Goal: Check status: Check status

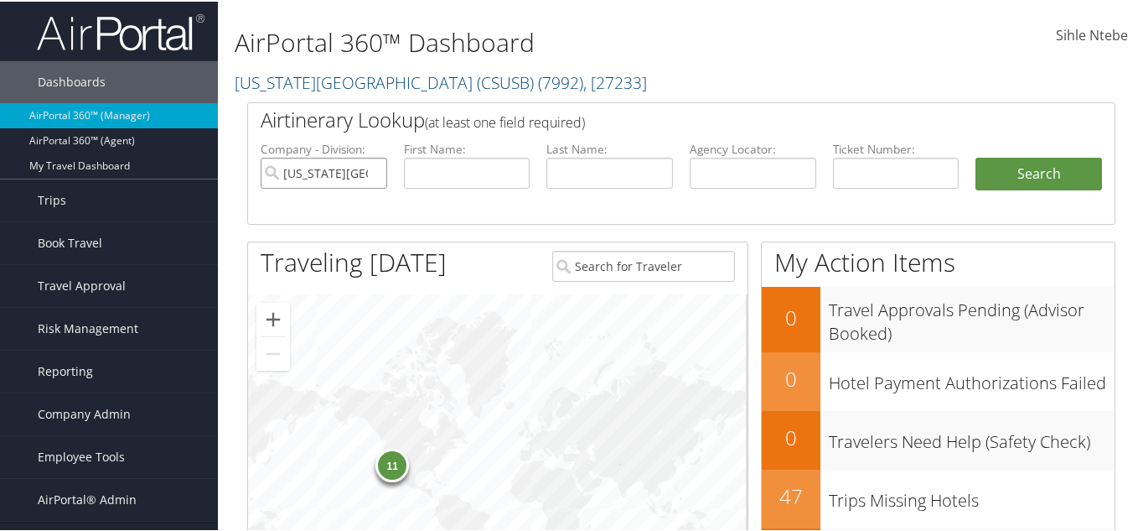
click at [371, 169] on input "[US_STATE][GEOGRAPHIC_DATA] (CSUSB)" at bounding box center [324, 171] width 127 height 31
click at [448, 171] on input "text" at bounding box center [467, 171] width 127 height 31
click at [467, 175] on input "text" at bounding box center [467, 171] width 127 height 31
click at [703, 174] on input "text" at bounding box center [753, 171] width 127 height 31
click at [722, 172] on input "text" at bounding box center [753, 171] width 127 height 31
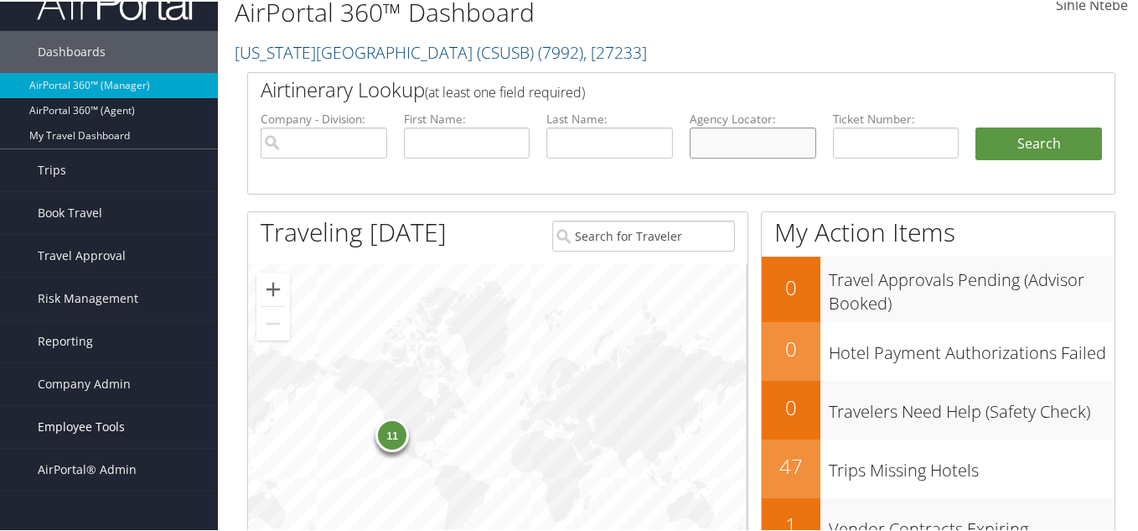
scroll to position [84, 0]
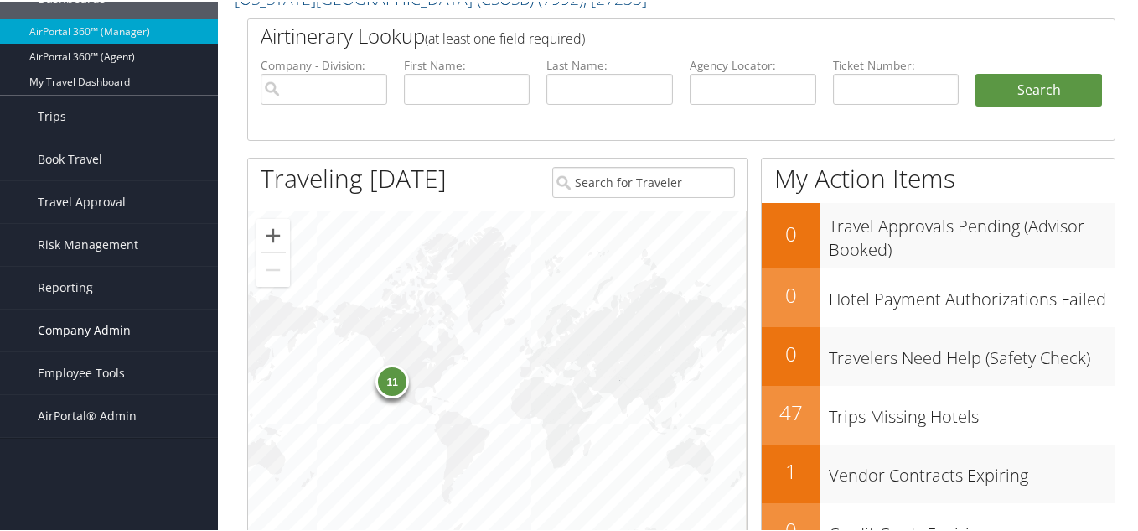
drag, startPoint x: 96, startPoint y: 327, endPoint x: 106, endPoint y: 326, distance: 10.1
click at [96, 327] on span "Company Admin" at bounding box center [84, 329] width 93 height 42
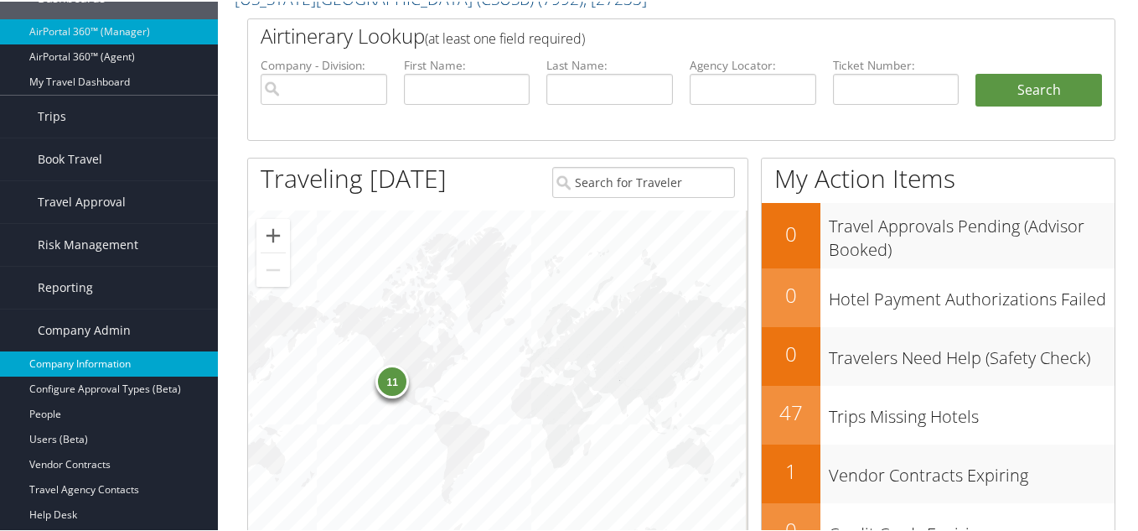
click at [70, 361] on link "Company Information" at bounding box center [109, 362] width 218 height 25
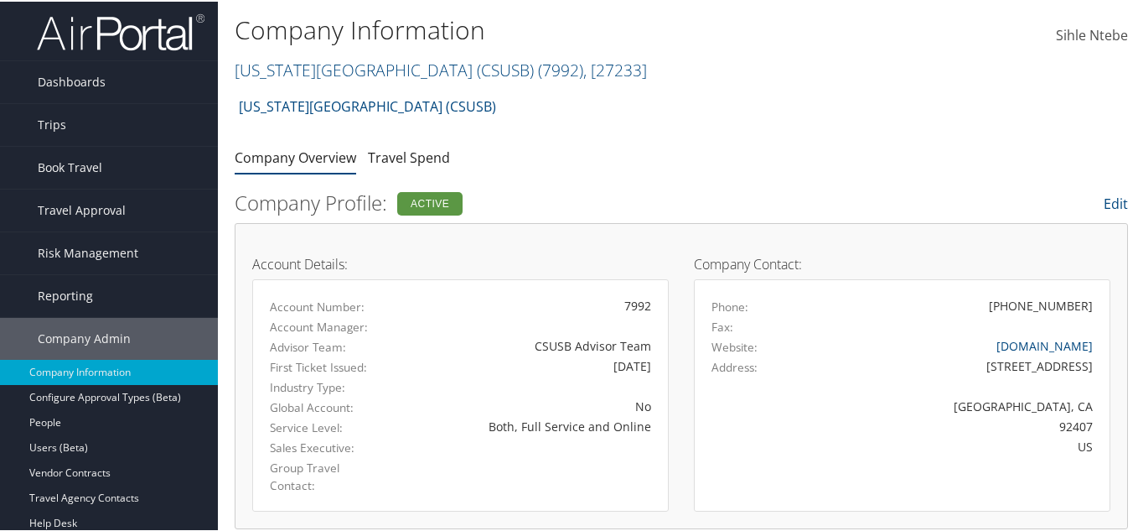
click at [720, 77] on h2 "[US_STATE][GEOGRAPHIC_DATA] (CSUSB) ( 7992 ) , [ 27233 ]" at bounding box center [533, 67] width 596 height 29
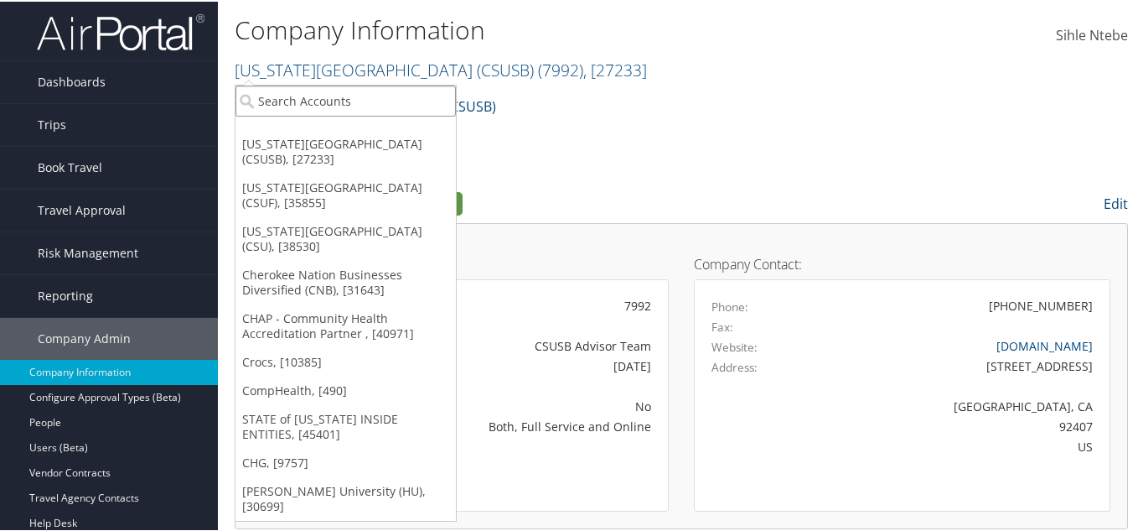
click at [367, 101] on input "search" at bounding box center [346, 99] width 220 height 31
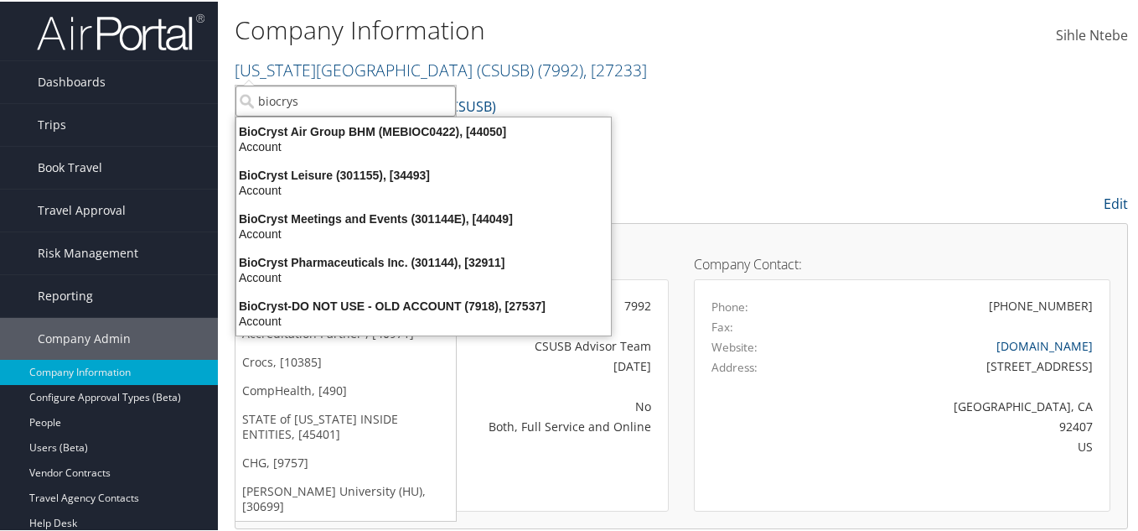
type input "biocryst"
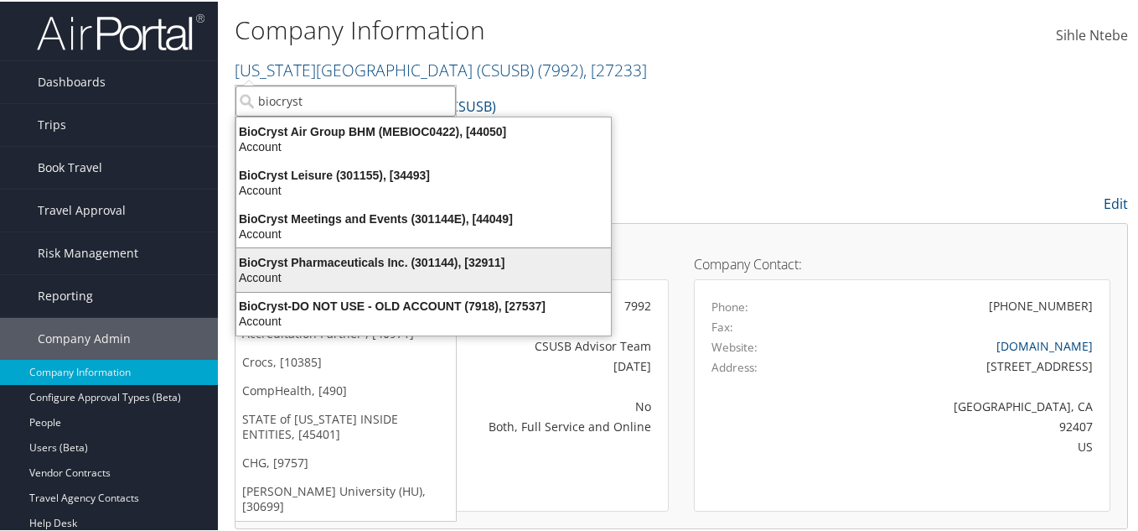
click at [339, 265] on div "BioCryst Pharmaceuticals Inc. (301144), [32911]" at bounding box center [423, 260] width 395 height 15
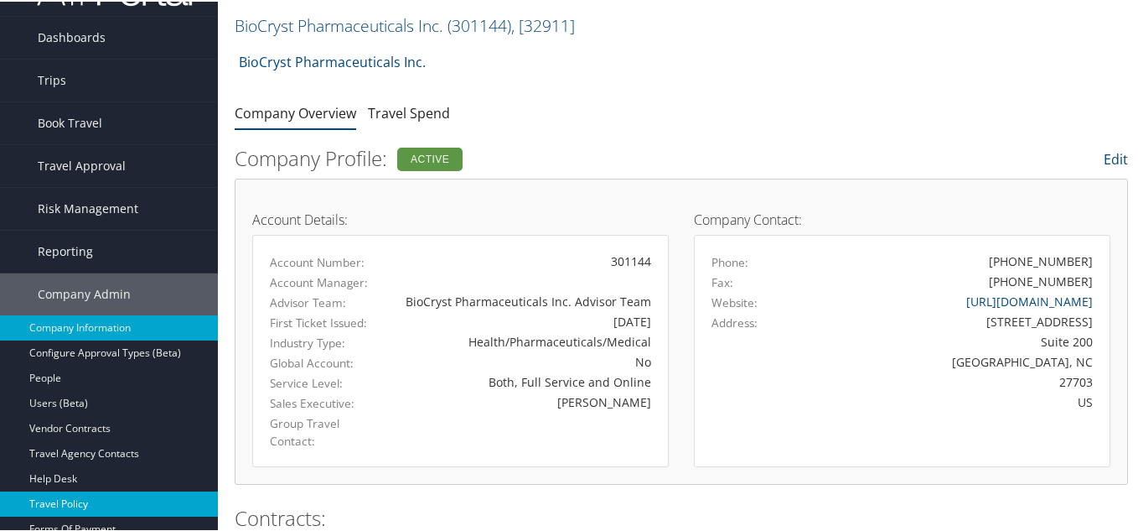
scroll to position [84, 0]
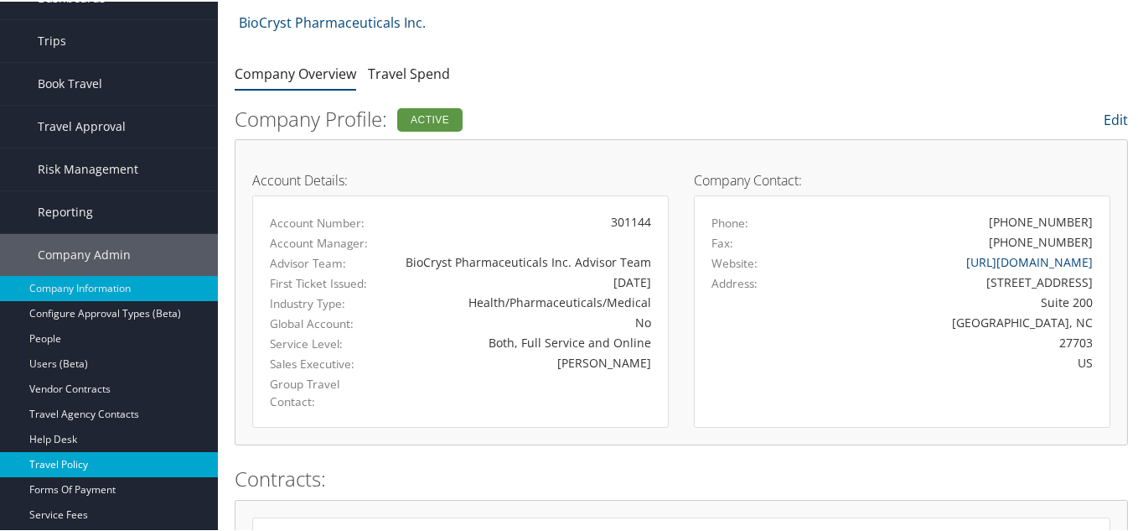
click at [70, 463] on link "Travel Policy" at bounding box center [109, 462] width 218 height 25
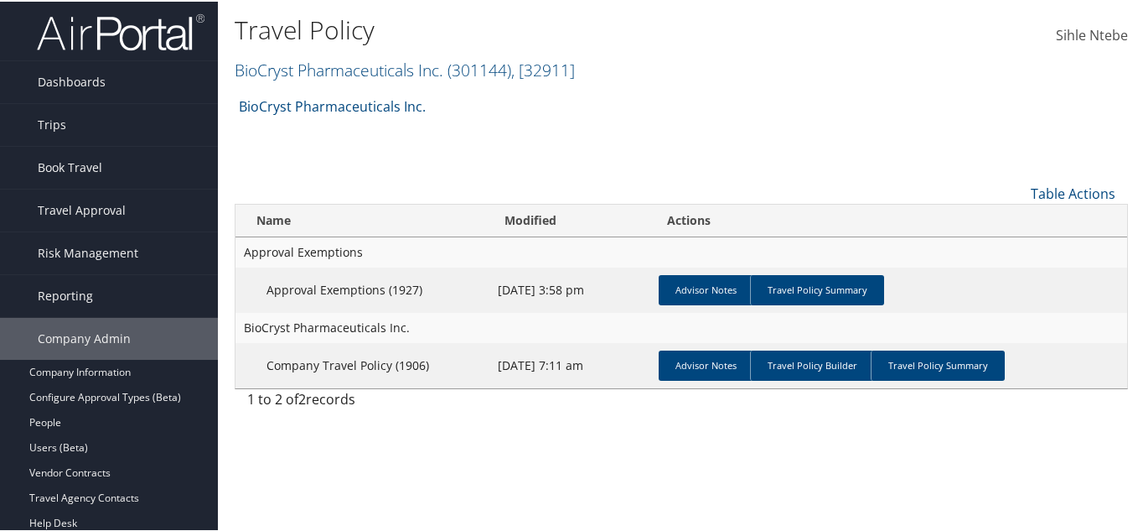
click at [469, 132] on div "BioCryst Pharmaceuticals Inc. Account Structure BioCryst Pharmaceuticals Inc. (…" at bounding box center [682, 110] width 894 height 45
click at [909, 371] on link "Travel Policy Summary" at bounding box center [938, 364] width 134 height 30
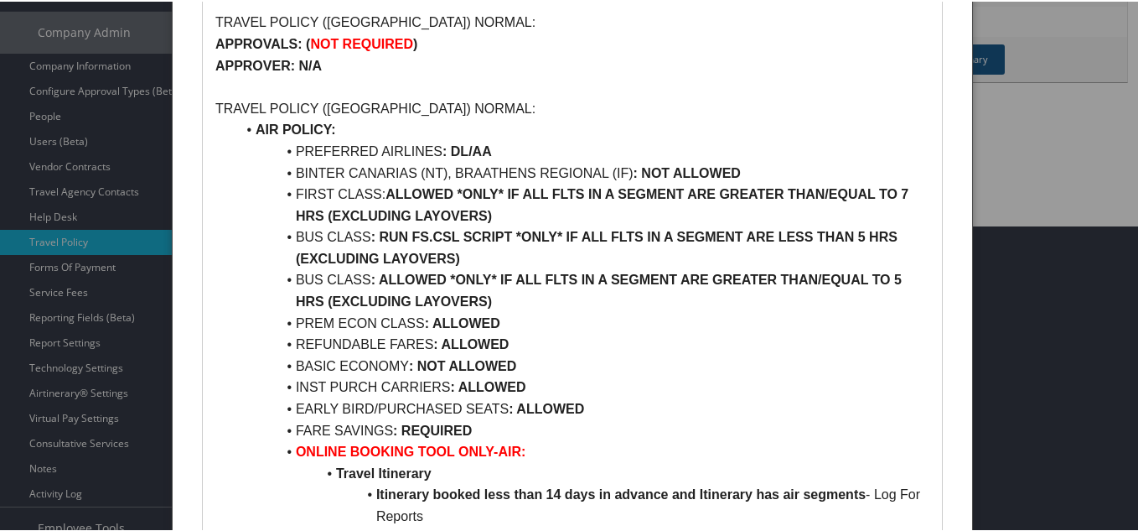
scroll to position [335, 0]
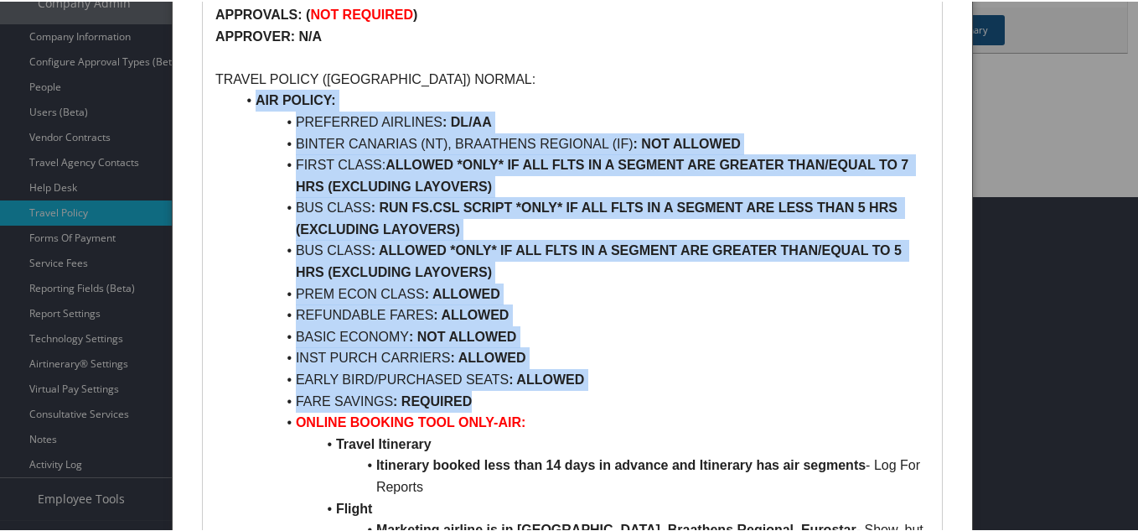
drag, startPoint x: 409, startPoint y: 391, endPoint x: 248, endPoint y: 96, distance: 336.1
copy ul "AIR POLICY: PREFERRED AIRLINES : DL/AA BINTER CANARIAS (NT), BRAATHENS REGIONAL…"
click at [257, 222] on li "BUS CLASS : RUN FS.CSL SCRIPT *ONLY* IF ALL FLTS IN A SEGMENT ARE LESS THAN 5 H…" at bounding box center [583, 216] width 694 height 43
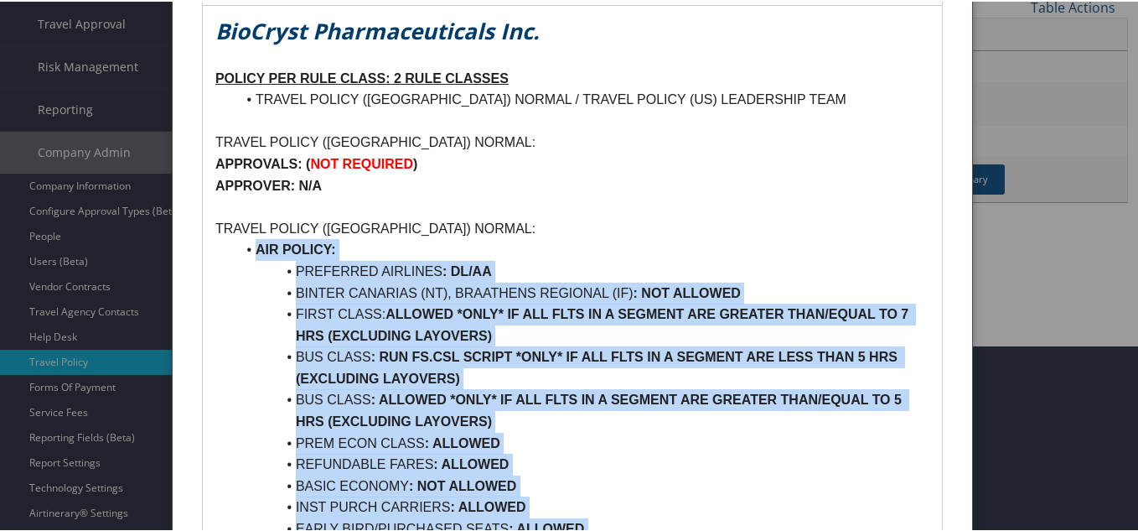
scroll to position [0, 0]
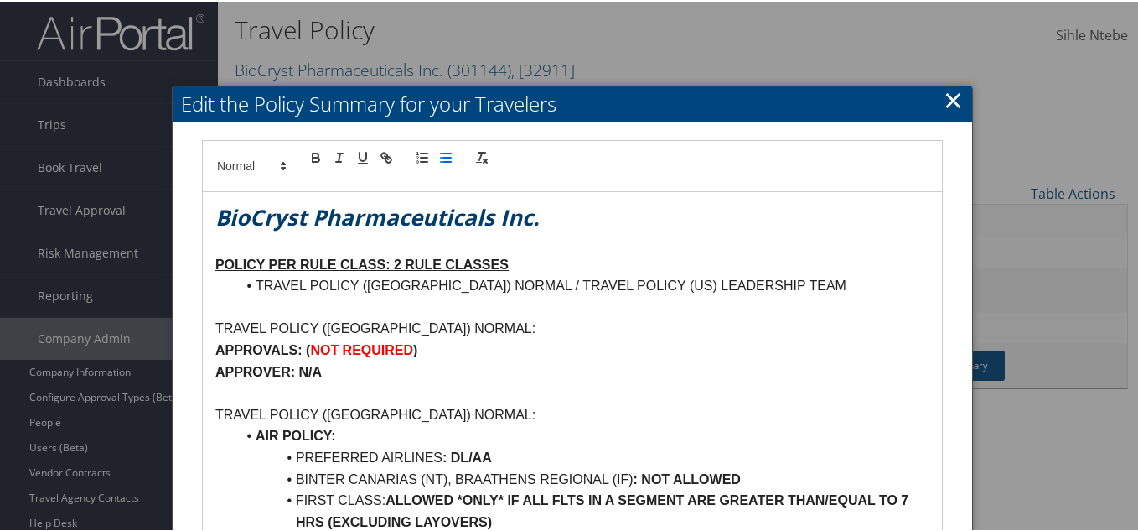
click at [944, 96] on link "×" at bounding box center [953, 98] width 19 height 34
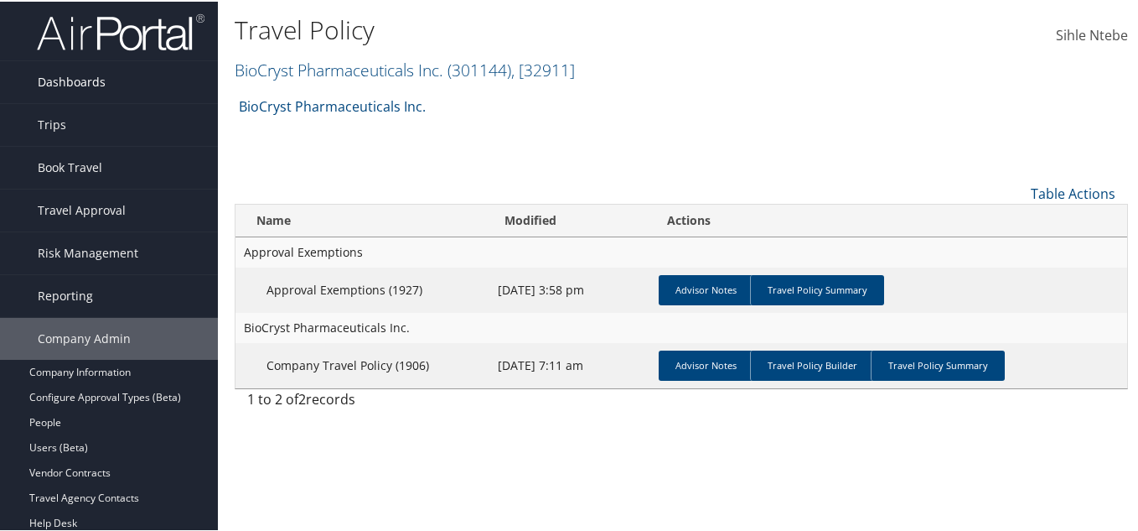
click at [91, 75] on span "Dashboards" at bounding box center [72, 81] width 68 height 42
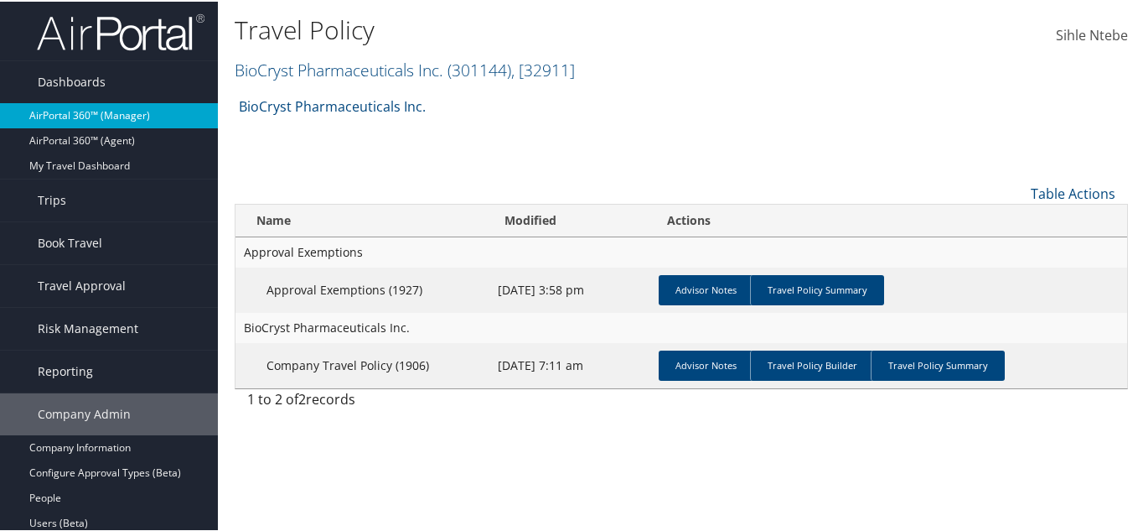
click at [77, 109] on link "AirPortal 360™ (Manager)" at bounding box center [109, 113] width 218 height 25
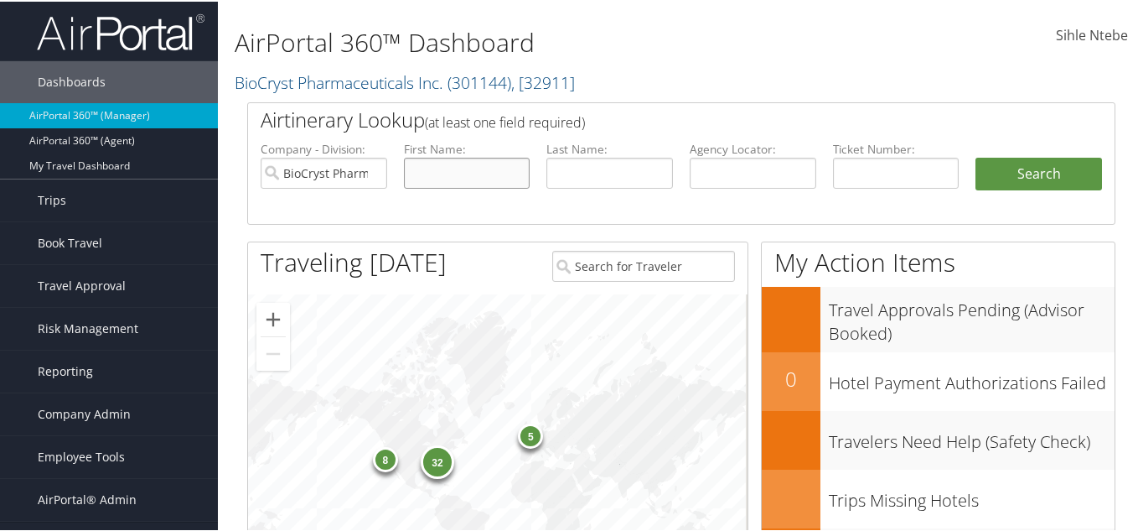
click at [423, 181] on input "text" at bounding box center [467, 171] width 127 height 31
type input "[PERSON_NAME]"
click at [598, 175] on input "text" at bounding box center [610, 171] width 127 height 31
click at [501, 194] on li "First Name: [PERSON_NAME]" at bounding box center [467, 178] width 143 height 78
click at [558, 170] on input "text" at bounding box center [610, 171] width 127 height 31
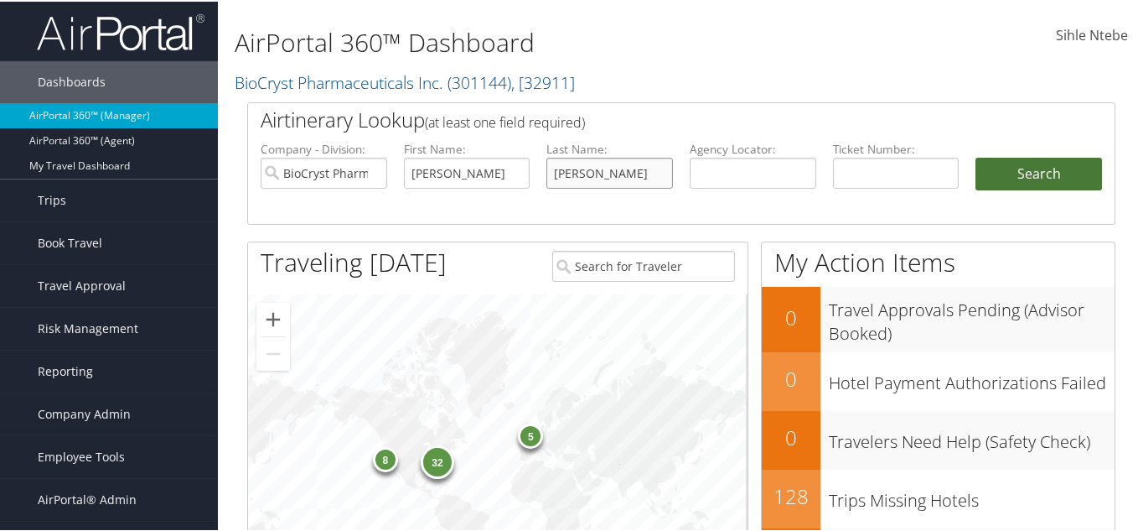
type input "[PERSON_NAME]"
click at [1044, 169] on button "Search" at bounding box center [1039, 173] width 127 height 34
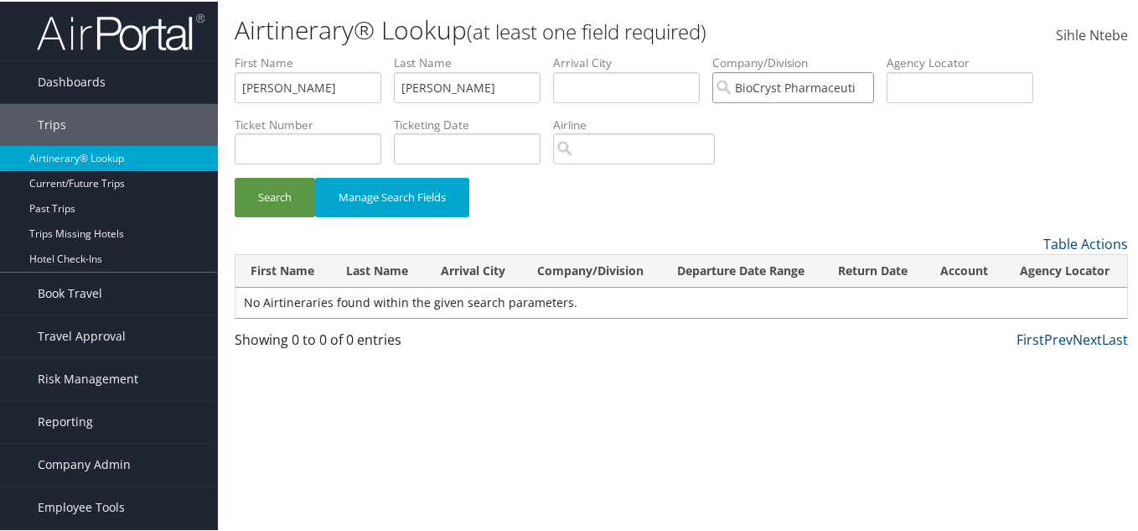
drag, startPoint x: 785, startPoint y: 87, endPoint x: 744, endPoint y: 87, distance: 41.9
click at [744, 87] on input "BioCryst Pharmaceuticals Inc." at bounding box center [794, 85] width 162 height 31
click at [775, 122] on div "Search Manage Search Fields" at bounding box center [681, 142] width 919 height 179
click at [769, 82] on input "search" at bounding box center [794, 85] width 162 height 31
click at [314, 52] on div "Airtinerary® Lookup (at least one field required) Sihle Ntebe Sihle Ntebe My Se…" at bounding box center [681, 265] width 927 height 531
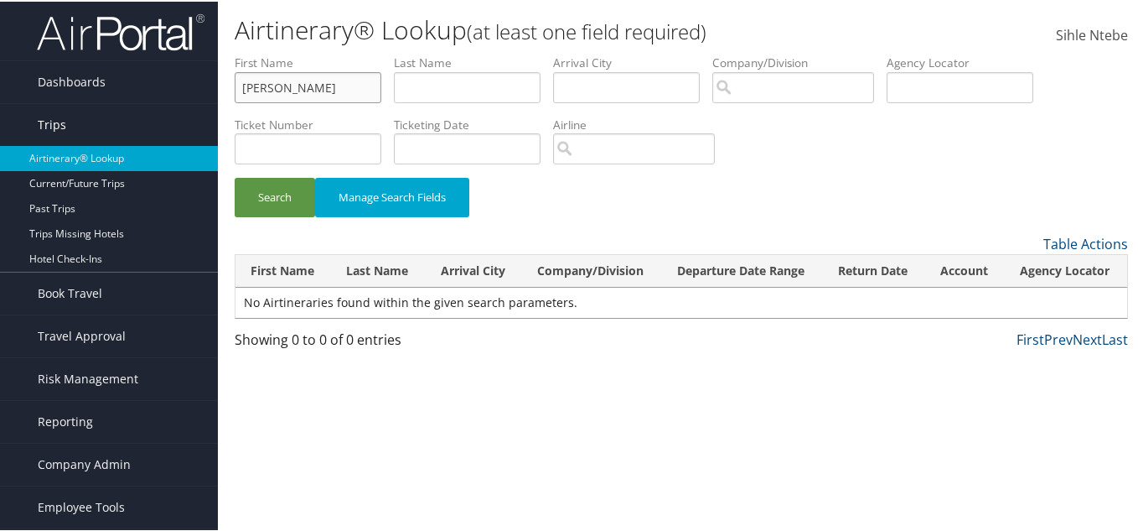
drag, startPoint x: 289, startPoint y: 81, endPoint x: 62, endPoint y: 106, distance: 228.5
click at [64, 106] on div "Dashboards AirPortal 360™ (Manager) AirPortal 360™ (Agent) My Travel Dashboard …" at bounding box center [572, 265] width 1145 height 531
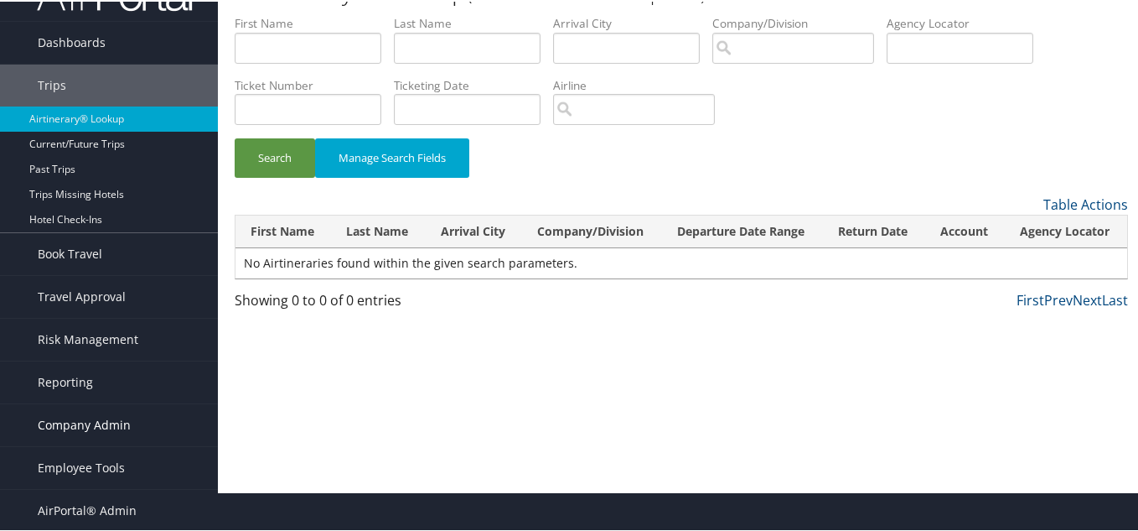
click at [105, 419] on span "Company Admin" at bounding box center [84, 423] width 93 height 42
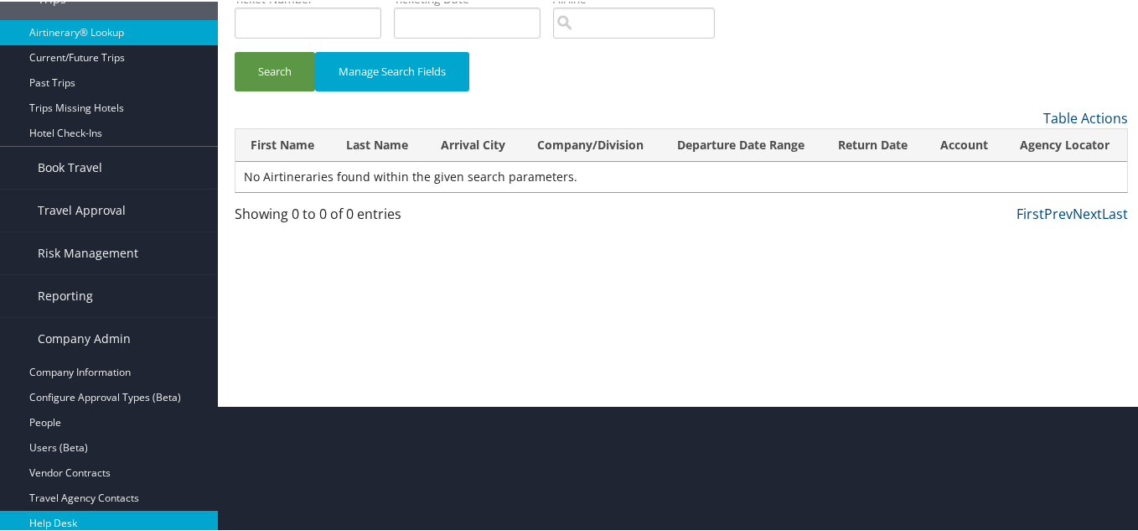
scroll to position [207, 0]
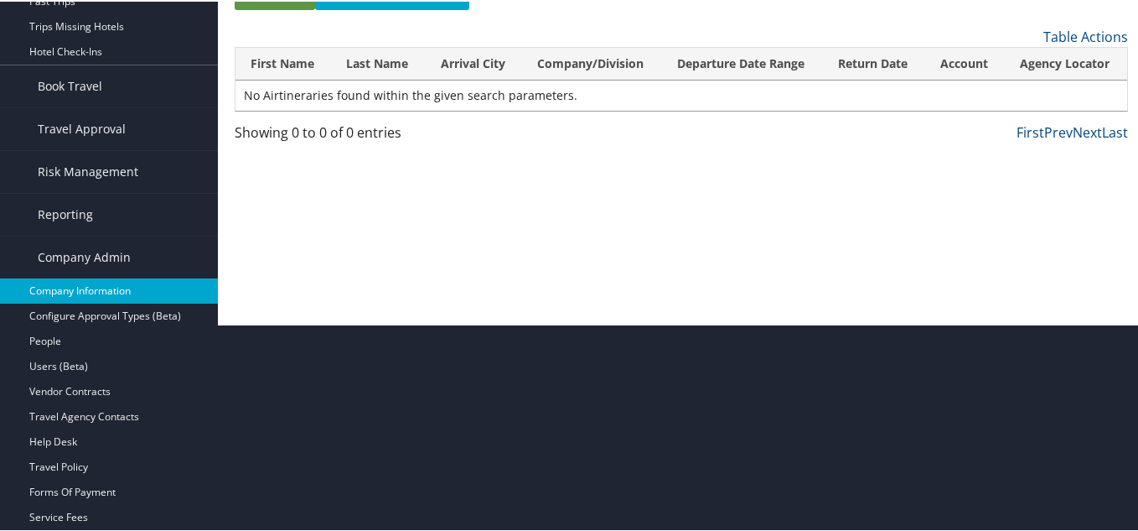
click at [82, 279] on link "Company Information" at bounding box center [109, 289] width 218 height 25
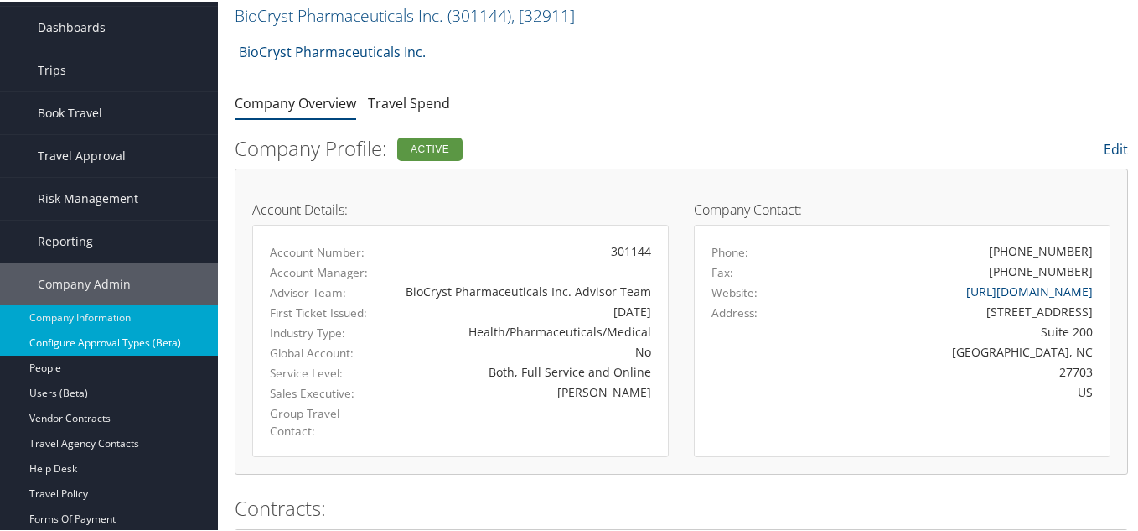
scroll to position [84, 0]
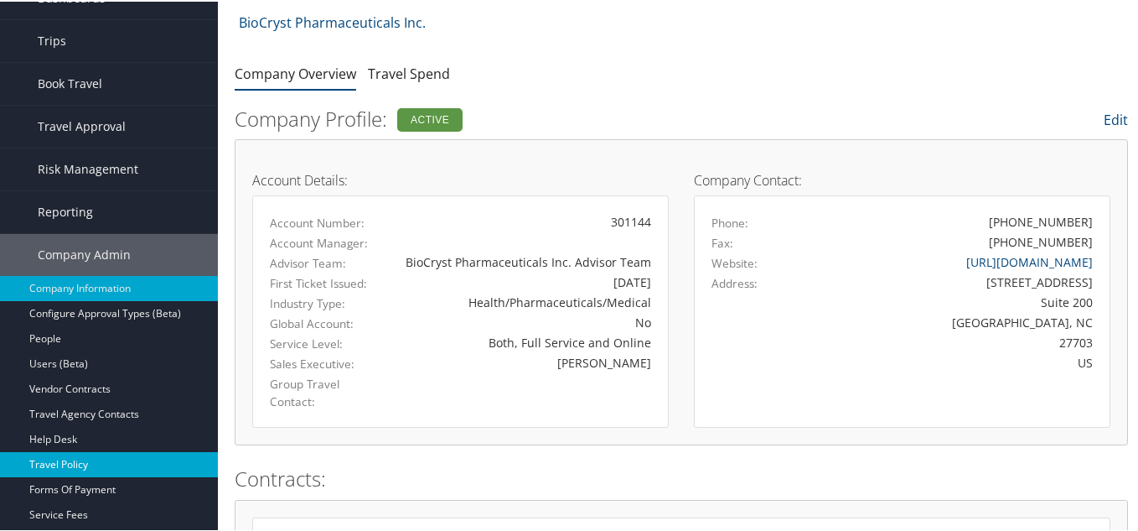
drag, startPoint x: 69, startPoint y: 466, endPoint x: 81, endPoint y: 460, distance: 13.9
click at [70, 469] on link "Travel Policy" at bounding box center [109, 462] width 218 height 25
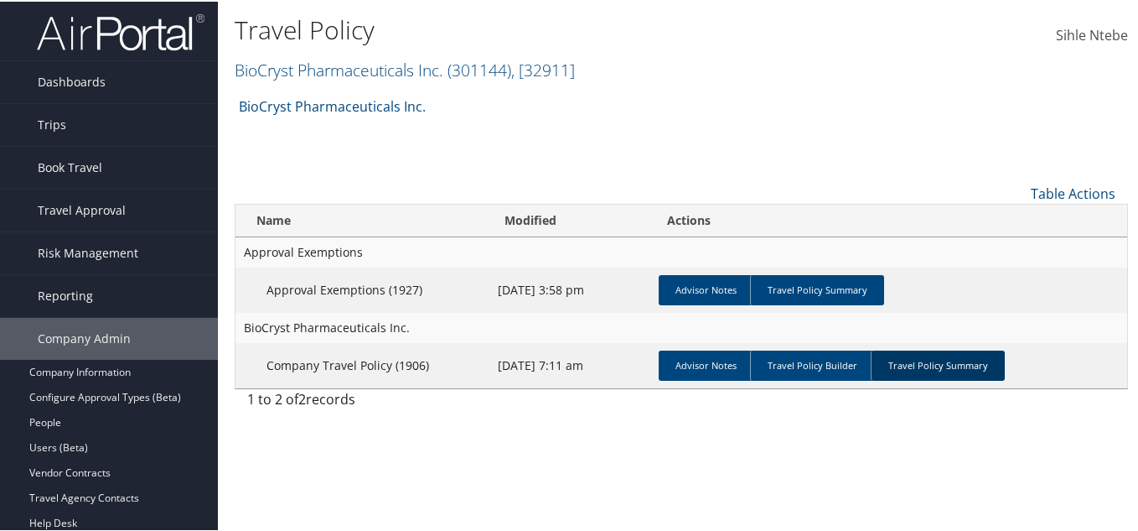
click at [951, 358] on link "Travel Policy Summary" at bounding box center [938, 364] width 134 height 30
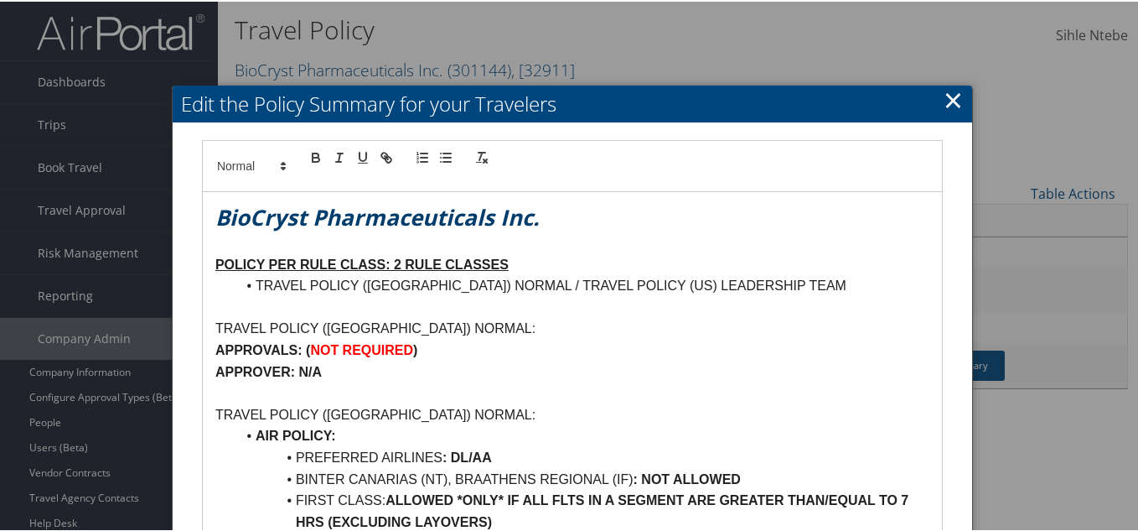
click at [951, 96] on link "×" at bounding box center [953, 98] width 19 height 34
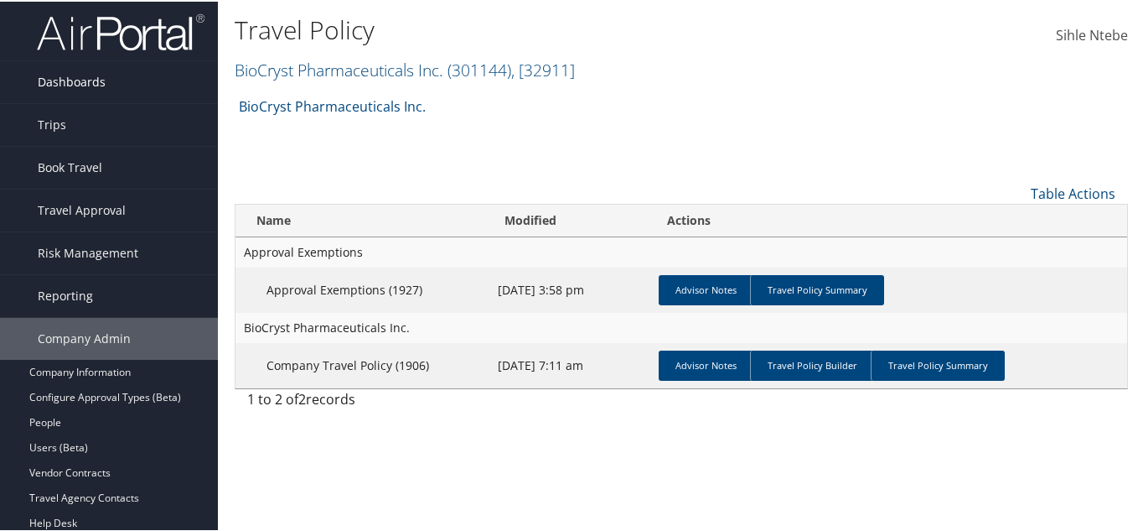
click at [82, 73] on span "Dashboards" at bounding box center [72, 81] width 68 height 42
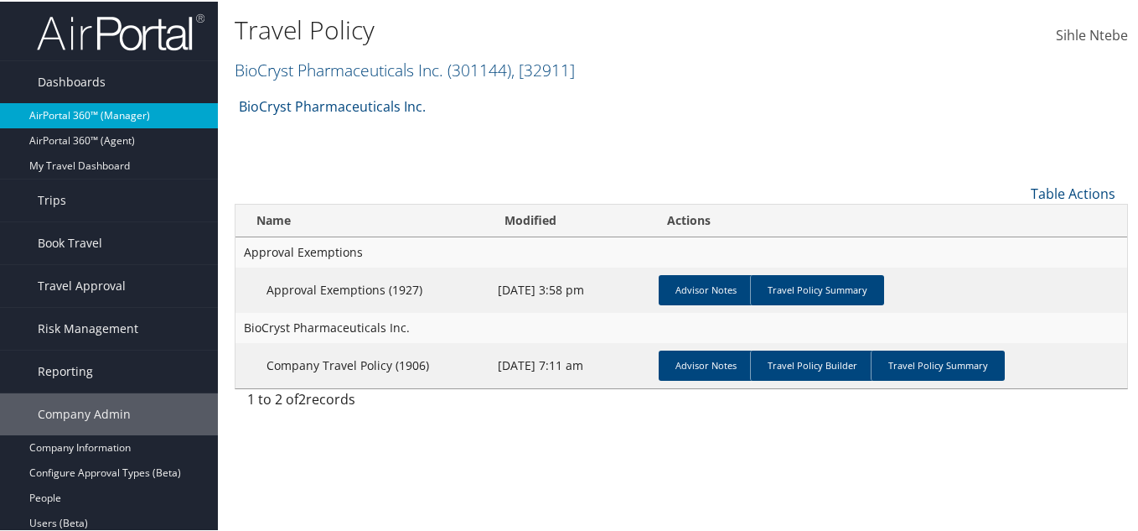
click at [102, 113] on link "AirPortal 360™ (Manager)" at bounding box center [109, 113] width 218 height 25
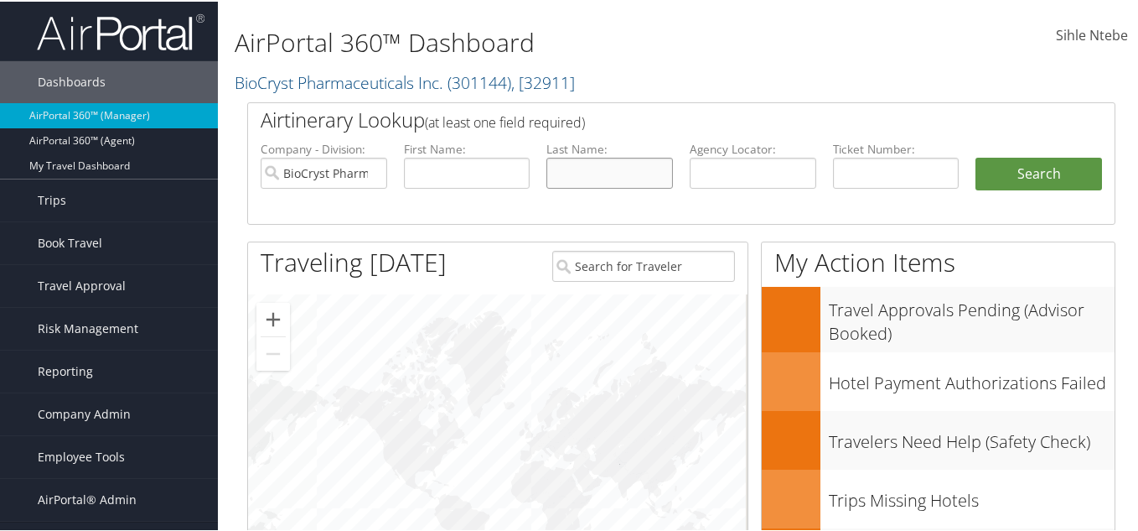
click at [581, 175] on input "text" at bounding box center [610, 171] width 127 height 31
paste input "MAGERL"
type input "MAGERL"
click at [466, 172] on input "text" at bounding box center [467, 171] width 127 height 31
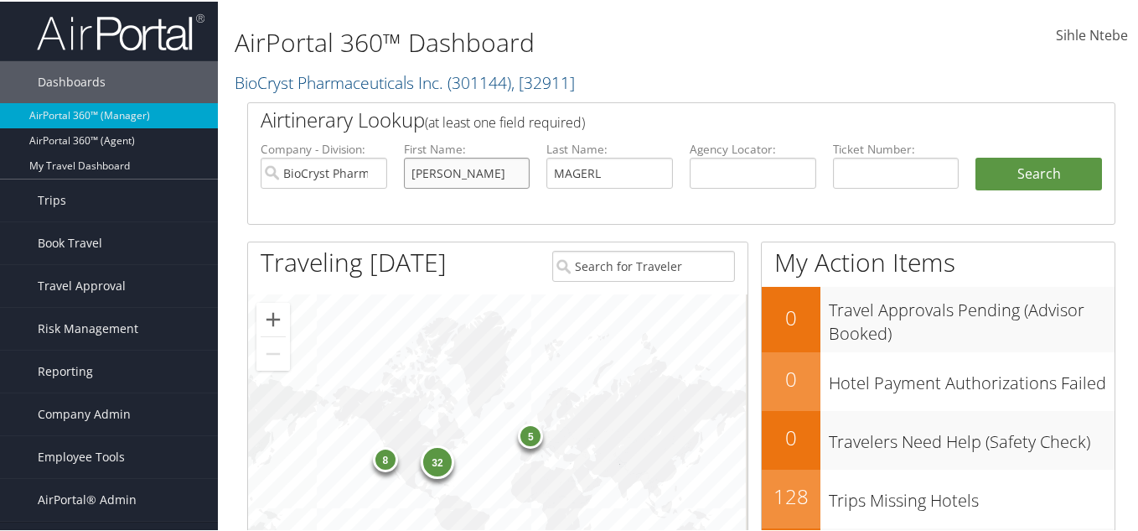
type input "[PERSON_NAME]"
click at [371, 170] on input "BioCryst Pharmaceuticals Inc." at bounding box center [324, 171] width 127 height 31
click at [1013, 177] on button "Search" at bounding box center [1039, 173] width 127 height 34
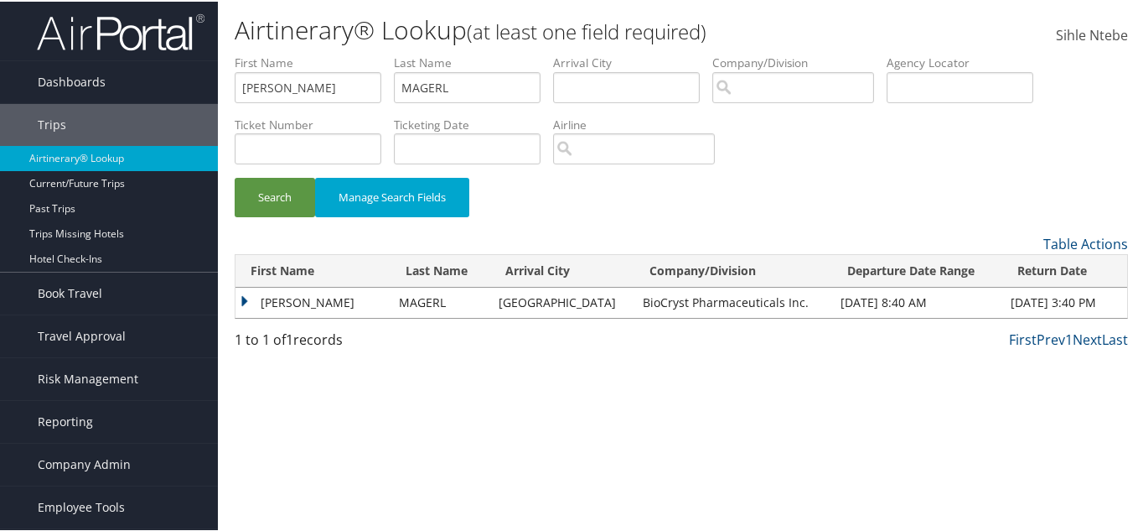
click at [246, 299] on td "[PERSON_NAME]" at bounding box center [313, 301] width 155 height 30
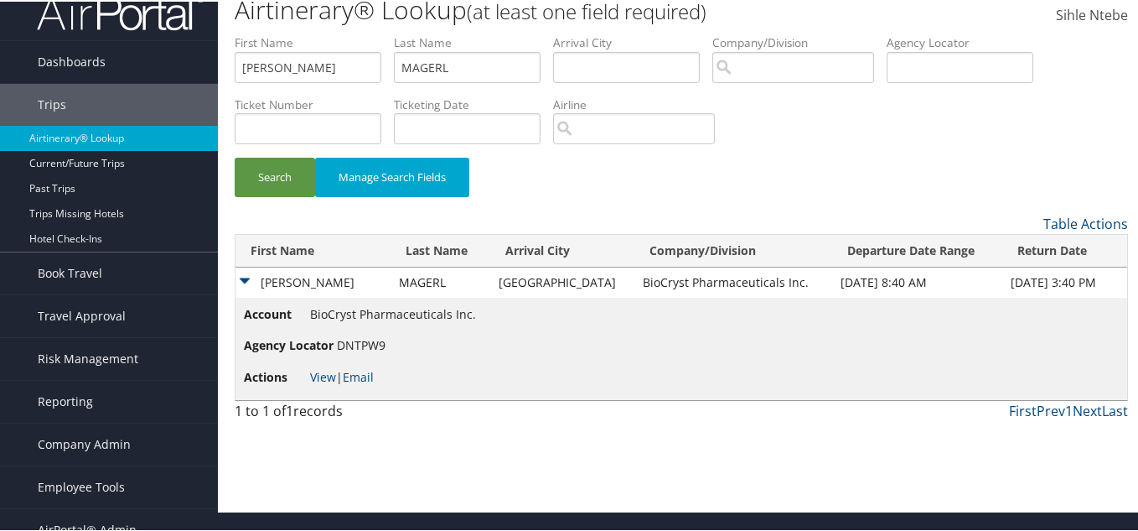
scroll to position [39, 0]
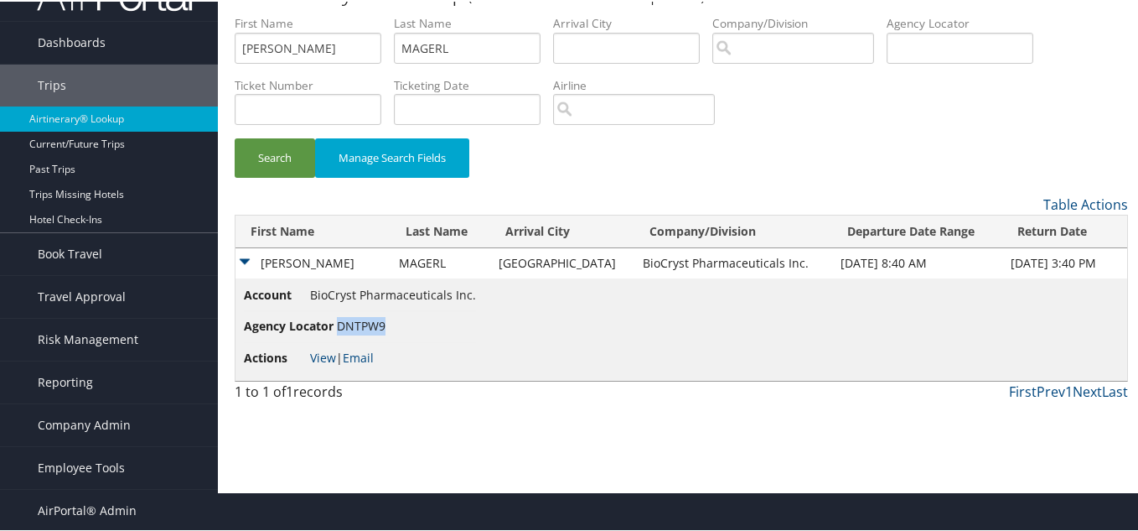
drag, startPoint x: 385, startPoint y: 324, endPoint x: 340, endPoint y: 325, distance: 44.5
click at [340, 325] on span "DNTPW9" at bounding box center [361, 324] width 49 height 16
copy span "DNTPW9"
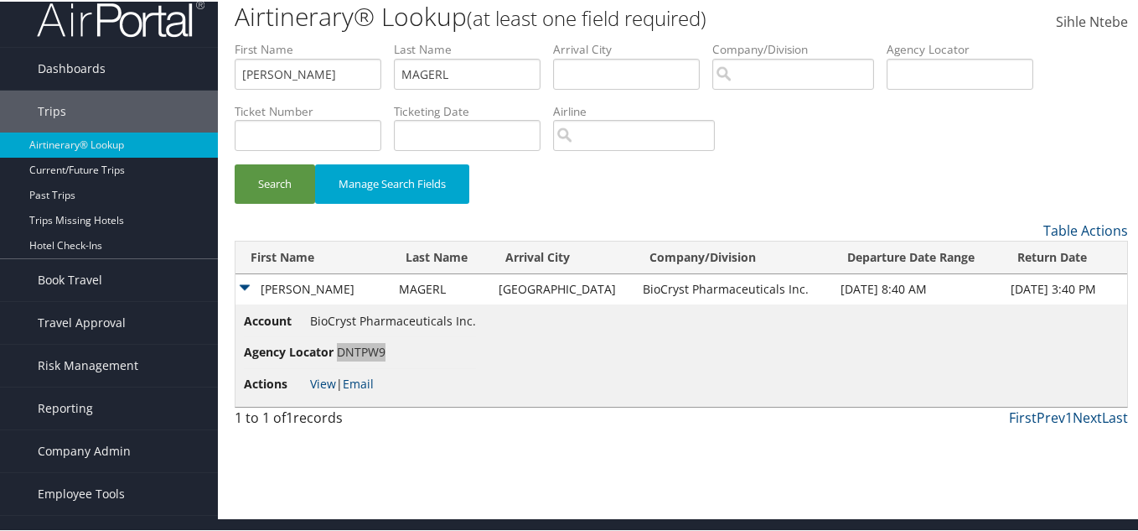
scroll to position [0, 0]
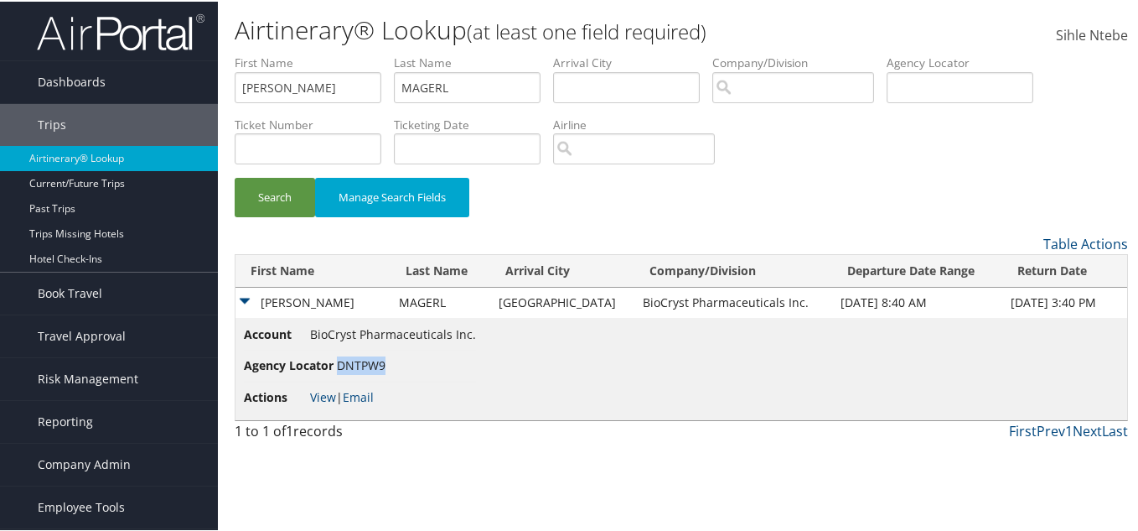
copy span "DNTPW9"
